Goal: Task Accomplishment & Management: Complete application form

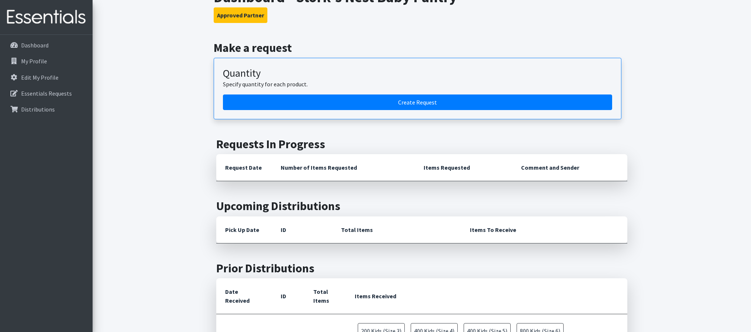
scroll to position [75, 0]
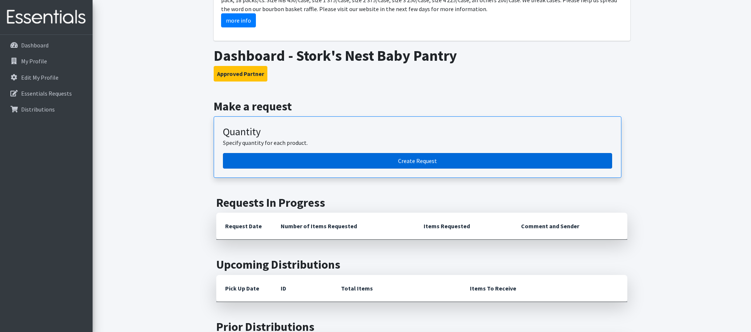
click at [427, 163] on link "Create Request" at bounding box center [417, 161] width 389 height 16
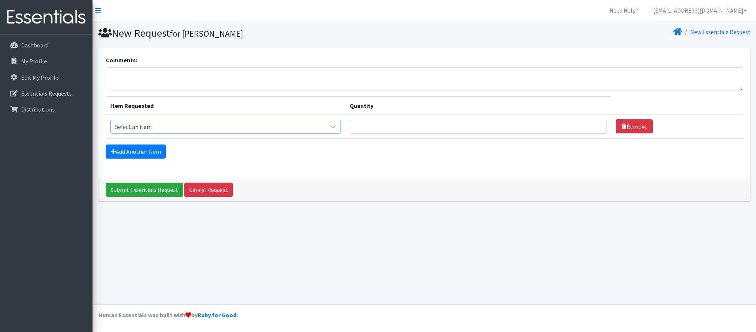
select select "15043"
click at [386, 127] on input "Quantity" at bounding box center [478, 127] width 257 height 14
click at [415, 171] on div "Comments: Item Requested Quantity Item Requested Select an item 1 month period …" at bounding box center [424, 113] width 652 height 130
click at [370, 128] on input "200" at bounding box center [478, 127] width 257 height 14
type input "216"
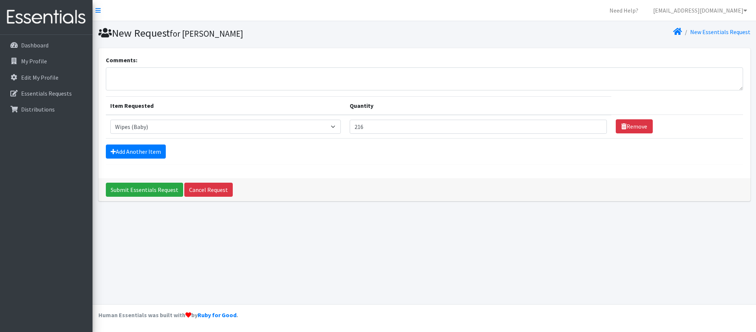
click at [372, 160] on form "Comments: Item Requested Quantity Item Requested Select an item 1 month period …" at bounding box center [425, 110] width 638 height 109
click at [147, 151] on link "Add Another Item" at bounding box center [136, 151] width 60 height 14
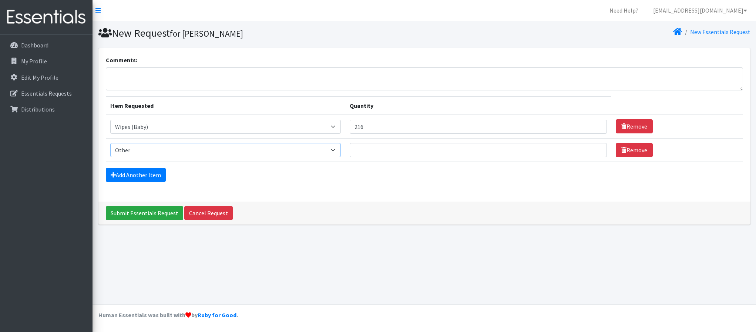
select select "15071"
drag, startPoint x: 334, startPoint y: 150, endPoint x: 380, endPoint y: 185, distance: 58.4
click at [380, 185] on form "Comments: Item Requested Quantity Item Requested Select an item 1 month period …" at bounding box center [425, 122] width 638 height 133
select select "15290"
click at [513, 155] on input "Quantity" at bounding box center [478, 150] width 257 height 14
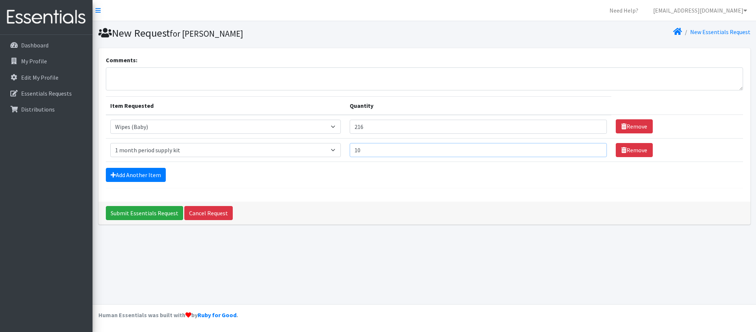
type input "10"
click at [511, 170] on div "Add Another Item" at bounding box center [425, 175] width 638 height 14
click at [291, 2] on nav "Need Help? [EMAIL_ADDRESS][DOMAIN_NAME] Organization Settings My Co-Workers My …" at bounding box center [425, 10] width 664 height 21
